Goal: Complete application form

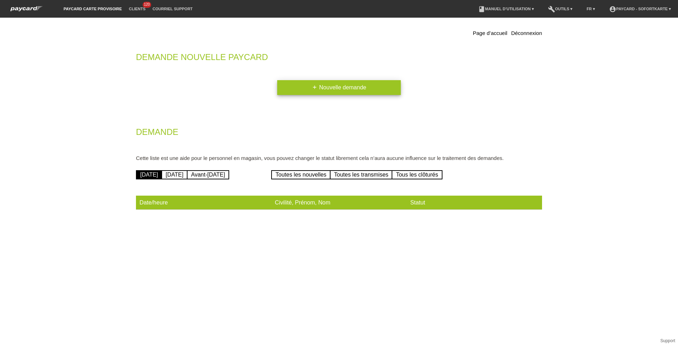
click at [322, 92] on link "add Nouvelle demande" at bounding box center [339, 87] width 124 height 15
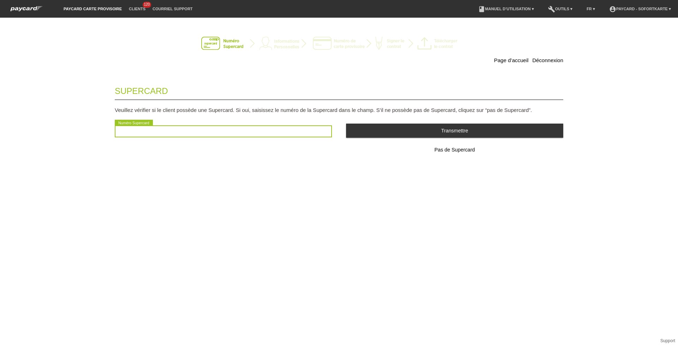
click at [175, 133] on input "text" at bounding box center [223, 131] width 217 height 12
click at [191, 130] on input "text" at bounding box center [223, 131] width 217 height 12
type input "2501003872345"
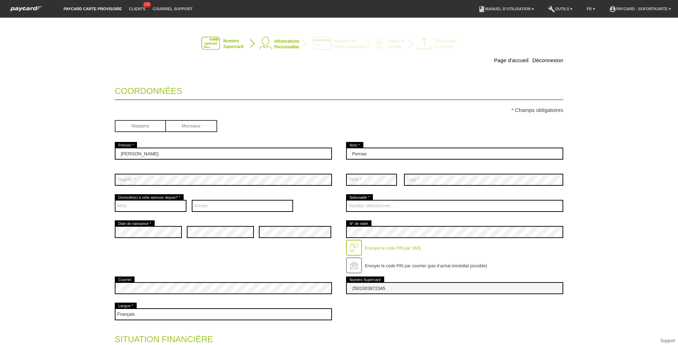
click at [154, 123] on input "radio" at bounding box center [140, 125] width 51 height 11
radio input "true"
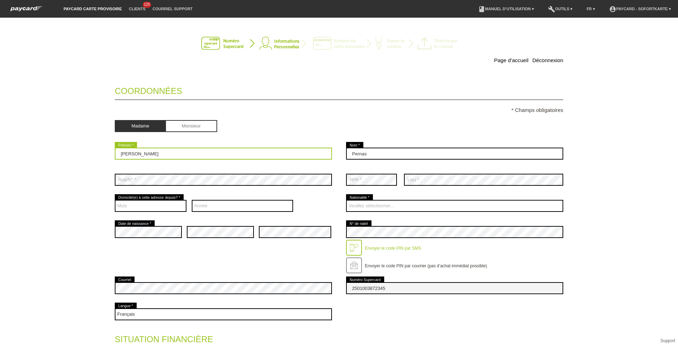
drag, startPoint x: 94, startPoint y: 156, endPoint x: 69, endPoint y: 157, distance: 24.7
click at [69, 157] on div "Page d’accueil Déconnexion Coordonnées * Champs obligatoires Madame Monsieur Gi…" at bounding box center [339, 181] width 678 height 327
click at [164, 156] on input "Fiona -----maeva" at bounding box center [223, 154] width 217 height 12
type input "Fiona Maeva"
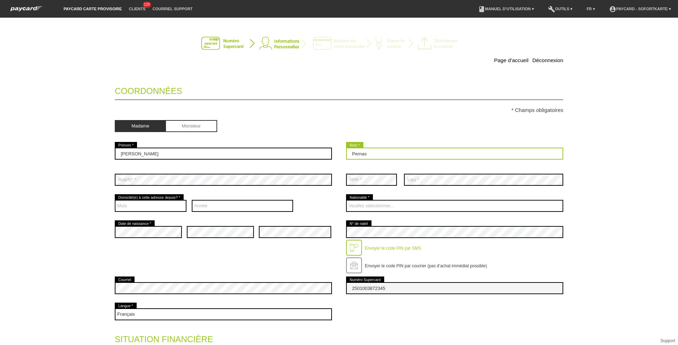
click at [398, 151] on input "Pernas" at bounding box center [454, 154] width 217 height 12
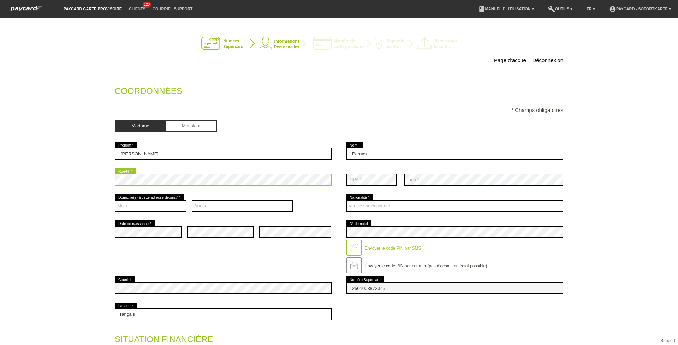
click at [72, 171] on div "Page d’accueil Déconnexion Coordonnées * Champs obligatoires Madame Monsieur Fi…" at bounding box center [339, 181] width 678 height 327
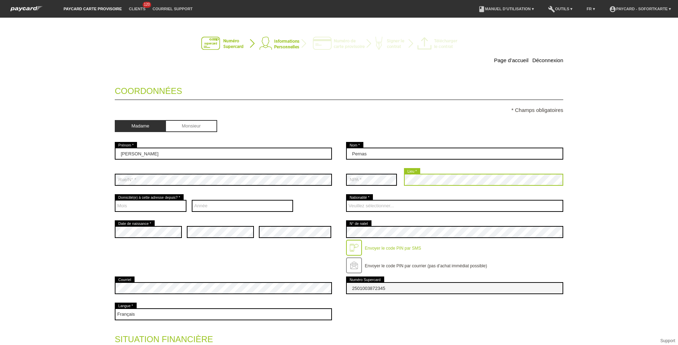
click at [346, 179] on div "error NPA * error Lieu *" at bounding box center [454, 180] width 217 height 26
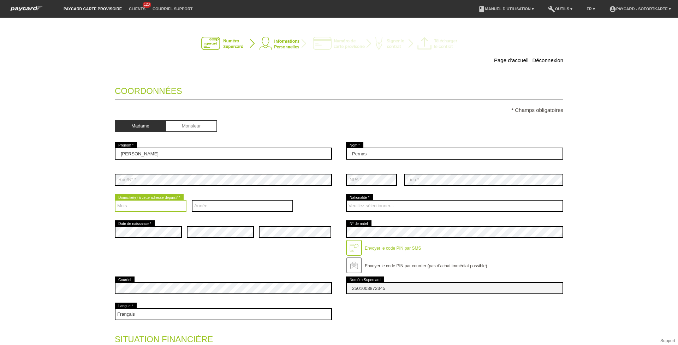
click at [137, 202] on select "Mois 01 02 03 04 05 06 07 08 09 10 11 12" at bounding box center [151, 206] width 72 height 12
select select "10"
click at [115, 200] on select "Mois 01 02 03 04 05 06 07 08 09 10 11 12" at bounding box center [151, 206] width 72 height 12
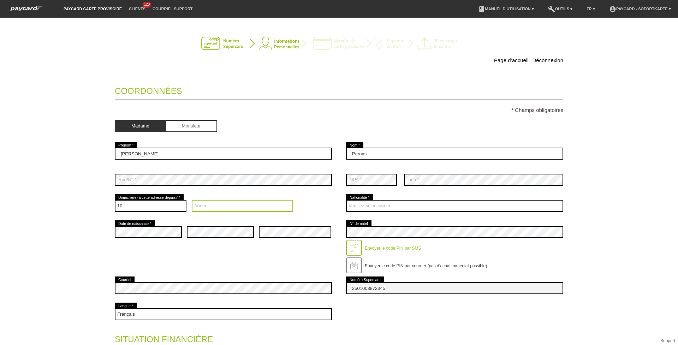
click at [201, 209] on select "Année 2025 2024 2023 2022 2021 2020 2019 2018 2017 2016" at bounding box center [243, 206] width 102 height 12
select select "2024"
click at [192, 200] on select "Année 2025 2024 2023 2022 2021 2020 2019 2018 2017 2016" at bounding box center [243, 206] width 102 height 12
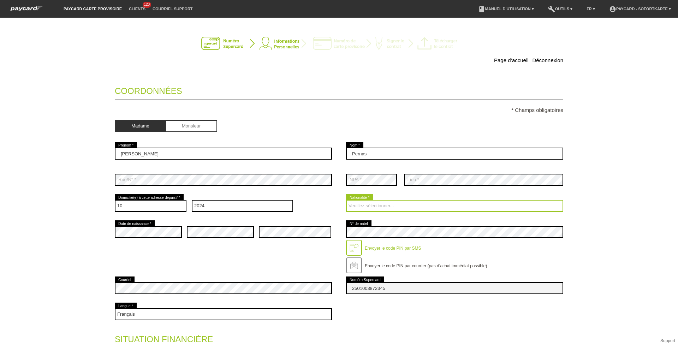
click at [381, 208] on select "Veuillez sélectionner... Suisse Allemagne Autriche Liechtenstein ------------ A…" at bounding box center [454, 206] width 217 height 12
select select "CH"
click at [346, 200] on select "Veuillez sélectionner... Suisse Allemagne Autriche Liechtenstein ------------ A…" at bounding box center [454, 206] width 217 height 12
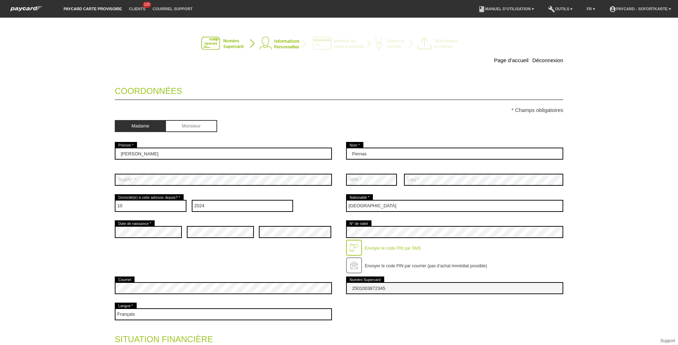
click at [20, 227] on div "Page d’accueil Déconnexion Coordonnées * Champs obligatoires Madame Monsieur Fi…" at bounding box center [339, 181] width 678 height 327
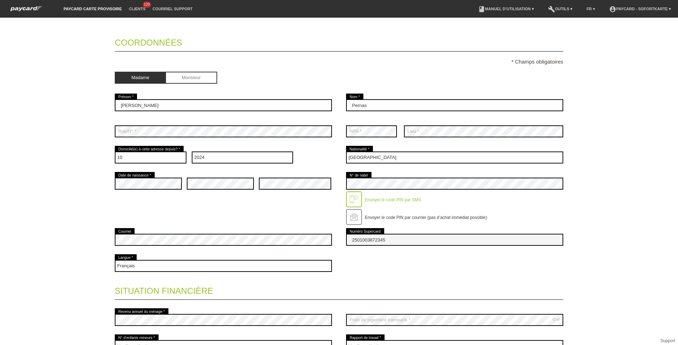
scroll to position [179, 0]
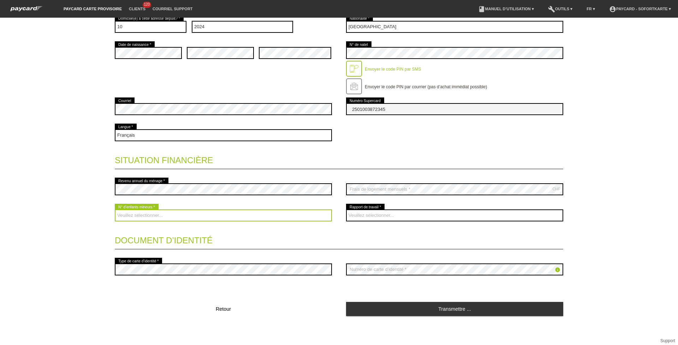
click at [135, 213] on select "Veuillez sélectionner... 0 1 2 3 4 5 6 7 8 9" at bounding box center [223, 215] width 217 height 12
select select "0"
click at [115, 209] on select "Veuillez sélectionner... 0 1 2 3 4 5 6 7 8 9" at bounding box center [223, 215] width 217 height 12
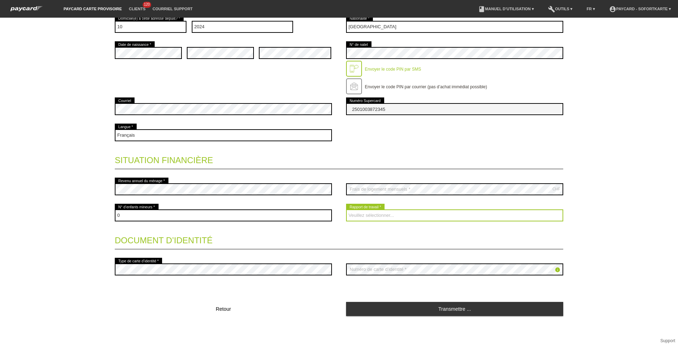
click at [352, 213] on select "Veuillez sélectionner... A durée indéterminée A durée déterminée Apprenti/étudi…" at bounding box center [454, 215] width 217 height 12
select select "INDEPENDENT"
click at [346, 209] on select "Veuillez sélectionner... A durée indéterminée A durée déterminée Apprenti/étudi…" at bounding box center [454, 215] width 217 height 12
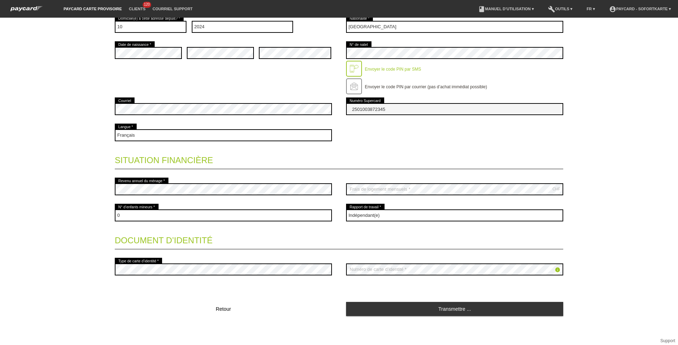
click at [398, 316] on div "Transmettre ..." at bounding box center [454, 309] width 217 height 15
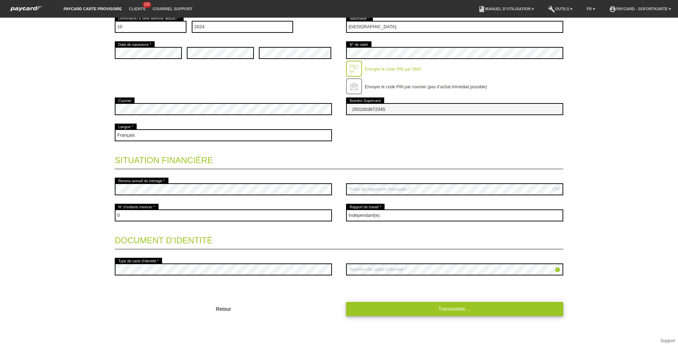
click at [383, 306] on link "Transmettre ..." at bounding box center [454, 309] width 217 height 14
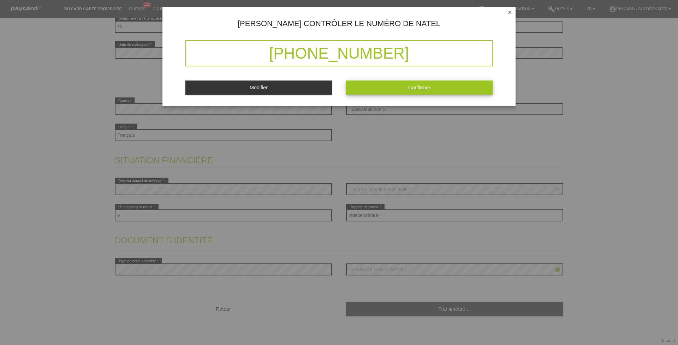
click at [402, 86] on button "Confirmer" at bounding box center [419, 88] width 147 height 14
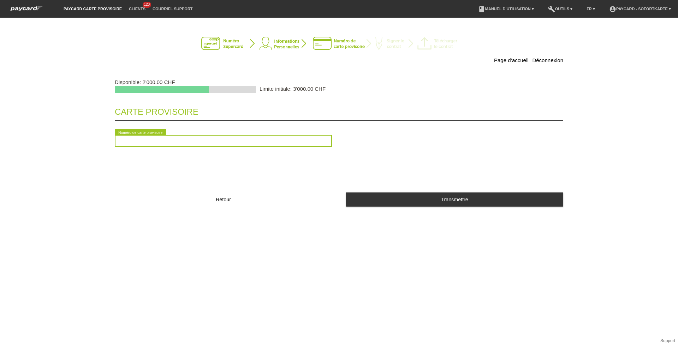
click at [163, 138] on input "text" at bounding box center [223, 141] width 217 height 12
type input "2090696672245"
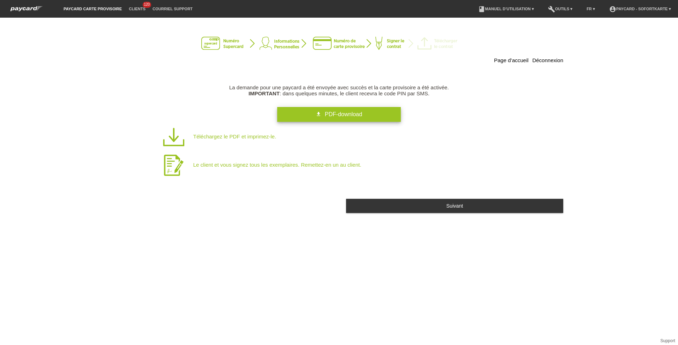
click at [302, 118] on link "get_app PDF-download" at bounding box center [339, 114] width 124 height 15
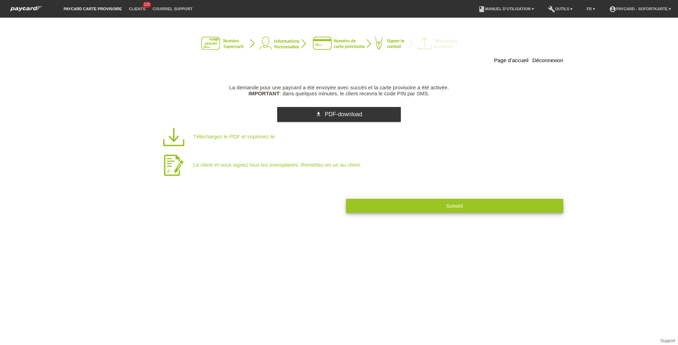
click at [464, 202] on button "Suivant" at bounding box center [454, 206] width 217 height 14
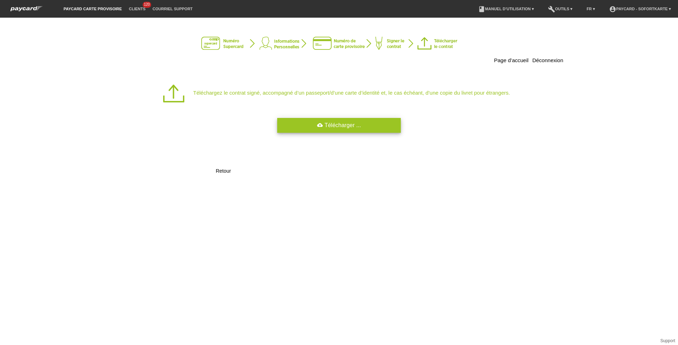
click at [318, 128] on icon "cloud_upload" at bounding box center [320, 125] width 6 height 6
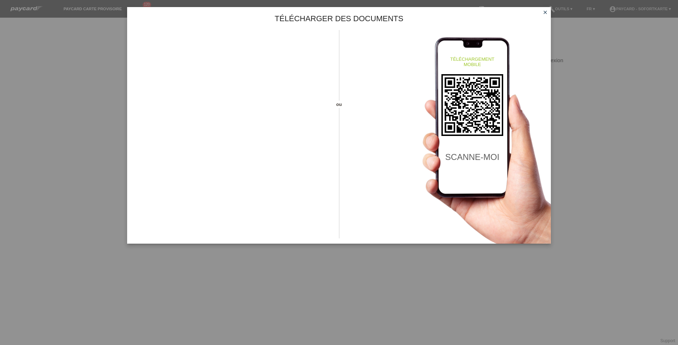
click at [543, 11] on icon "close" at bounding box center [545, 13] width 6 height 6
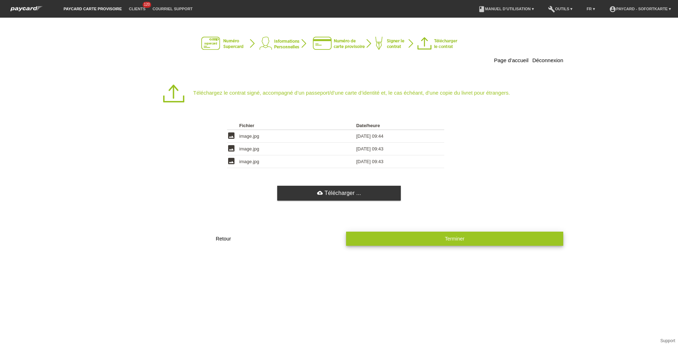
click at [420, 235] on button "Terminer" at bounding box center [454, 239] width 217 height 14
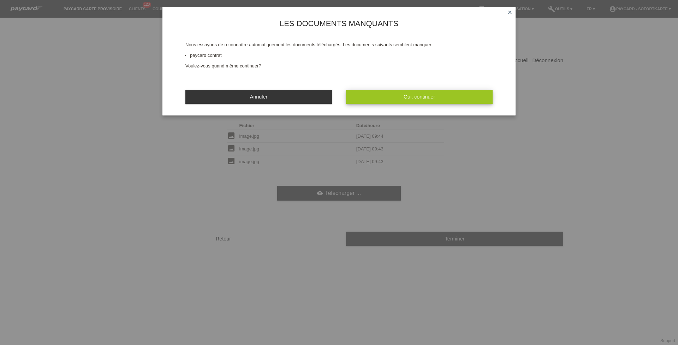
click at [422, 99] on span "Oui, continuer" at bounding box center [419, 97] width 31 height 6
